Goal: Find specific page/section: Find specific page/section

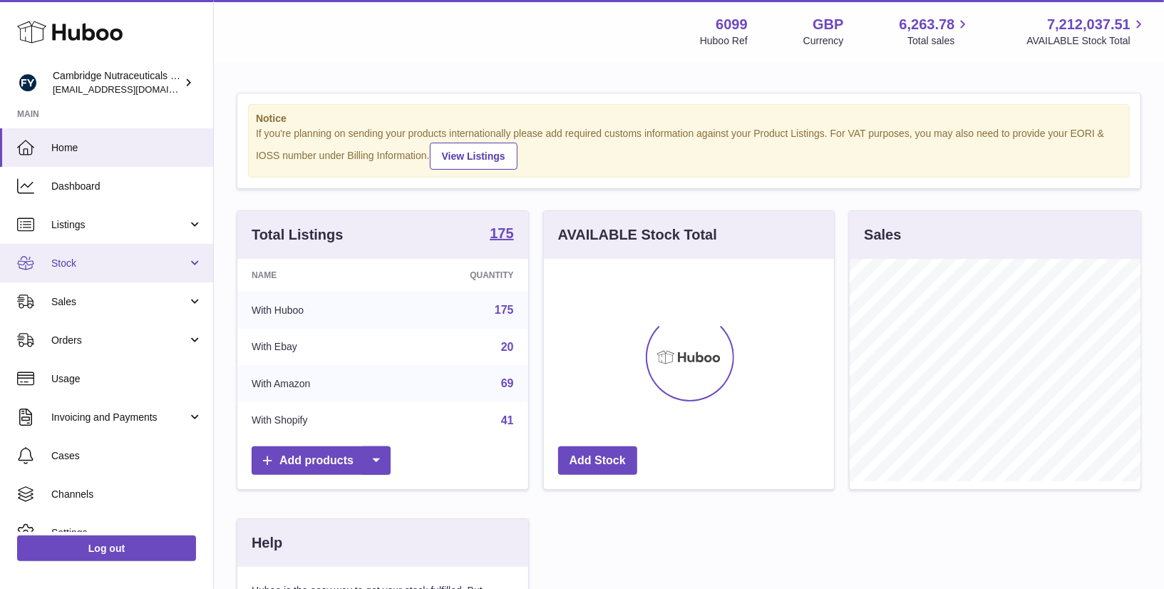
scroll to position [222, 291]
click at [83, 261] on span "Stock" at bounding box center [119, 264] width 136 height 14
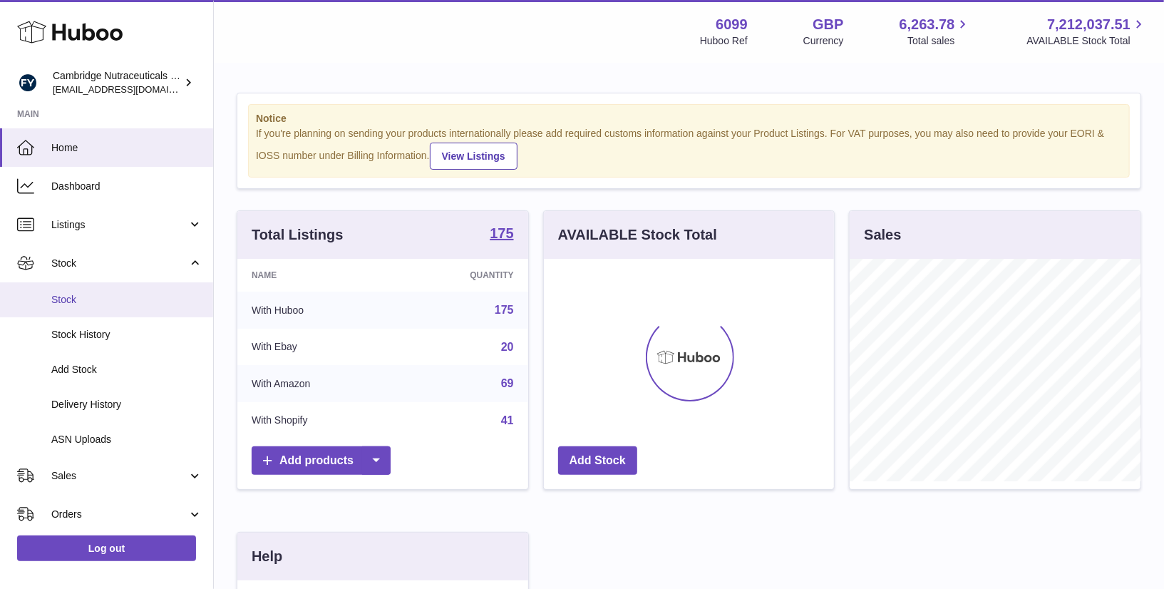
click at [68, 298] on span "Stock" at bounding box center [126, 300] width 151 height 14
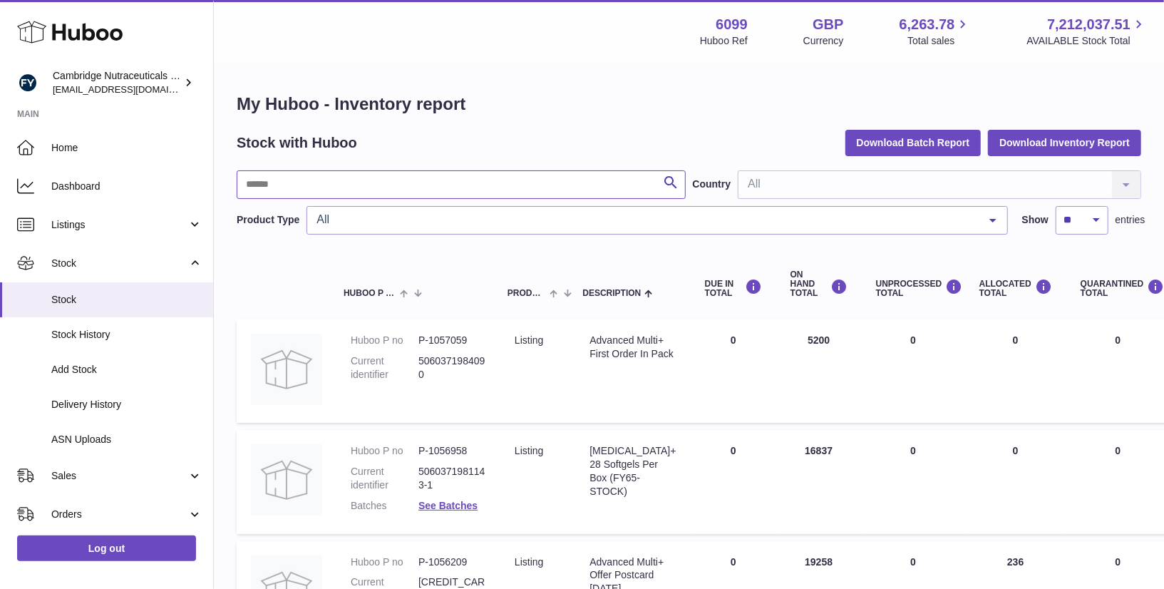
click at [325, 183] on input "text" at bounding box center [461, 184] width 449 height 29
click at [143, 541] on link "Log out" at bounding box center [106, 548] width 179 height 26
